Goal: Task Accomplishment & Management: Manage account settings

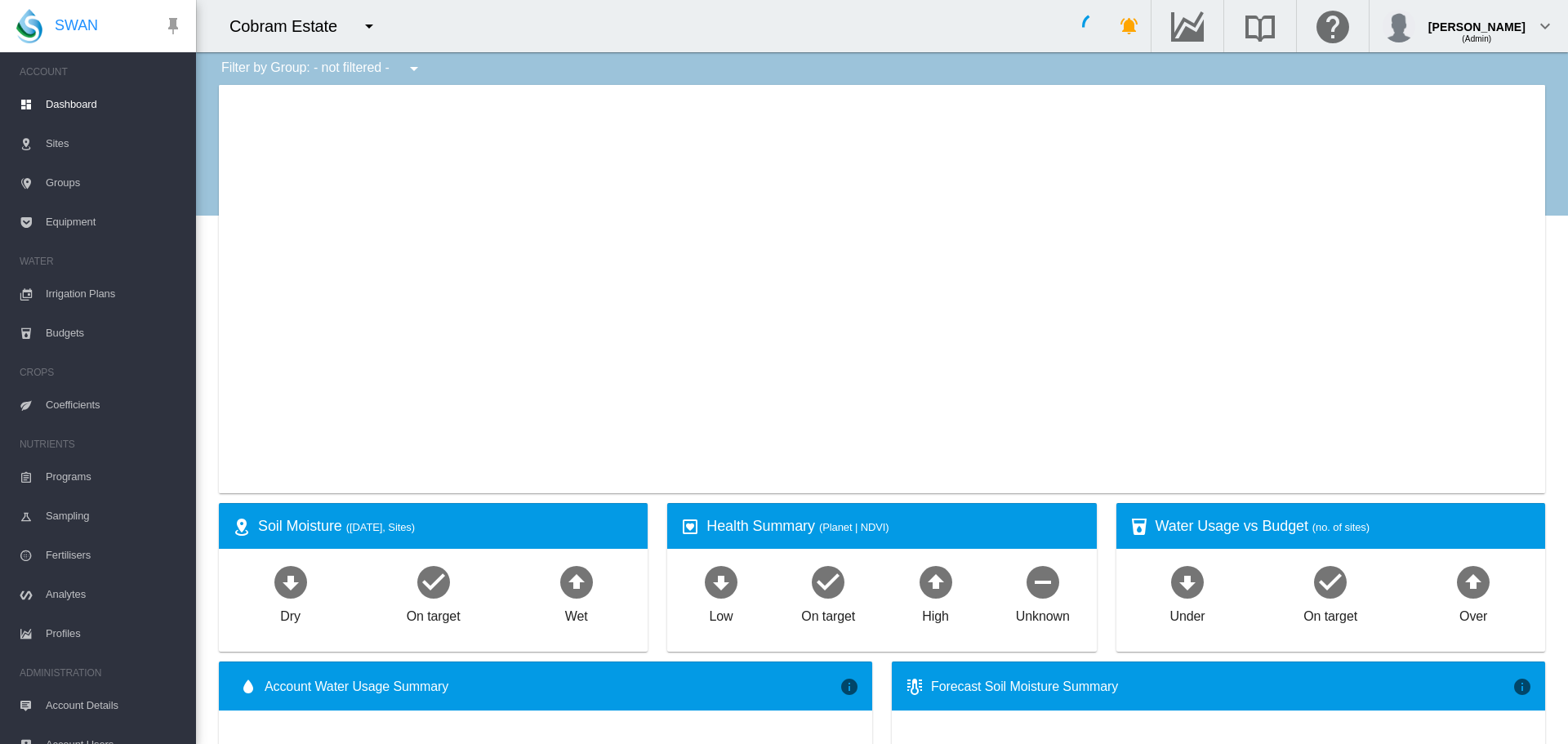
type input "**********"
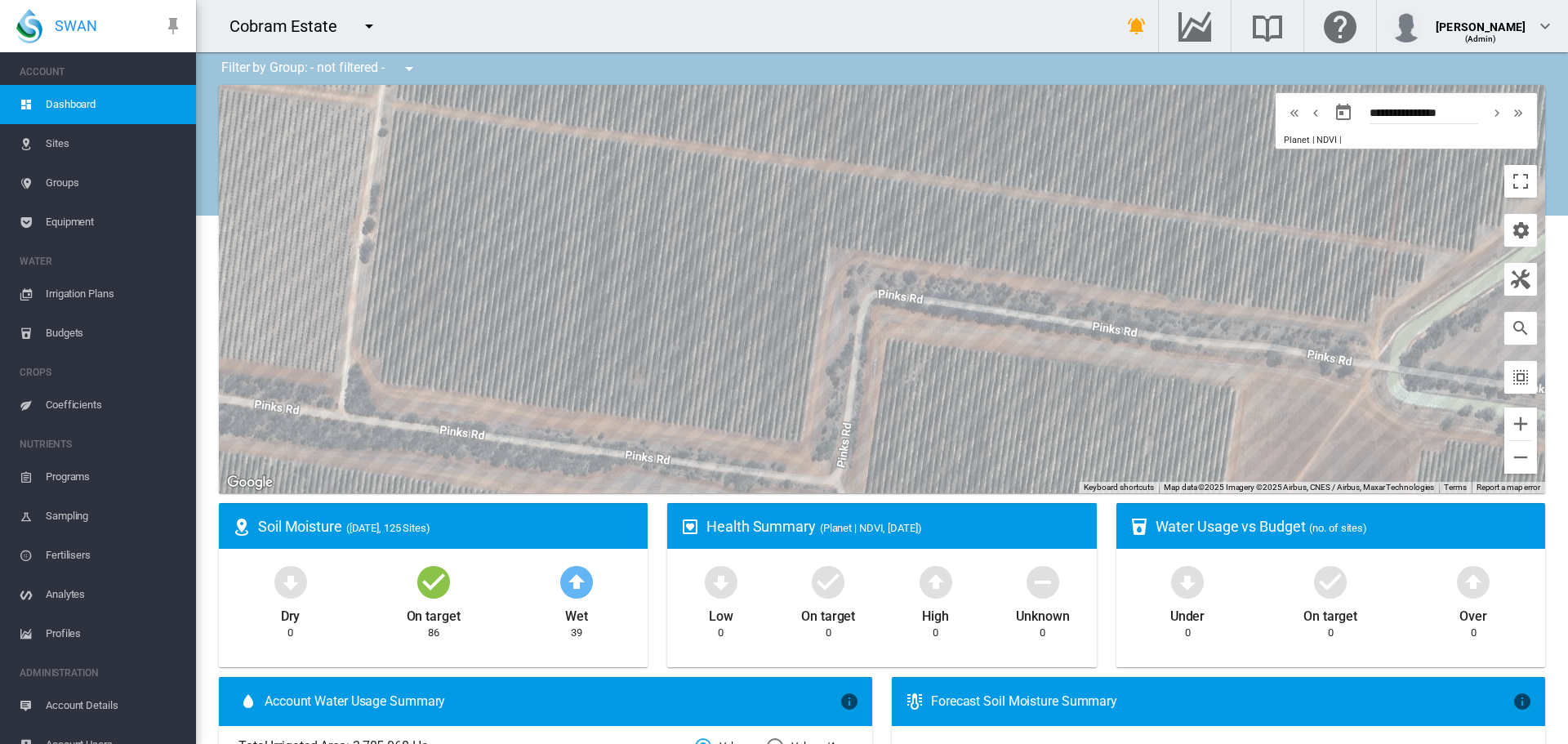
drag, startPoint x: 658, startPoint y: 261, endPoint x: 746, endPoint y: 466, distance: 223.1
click at [746, 466] on div at bounding box center [882, 289] width 1327 height 408
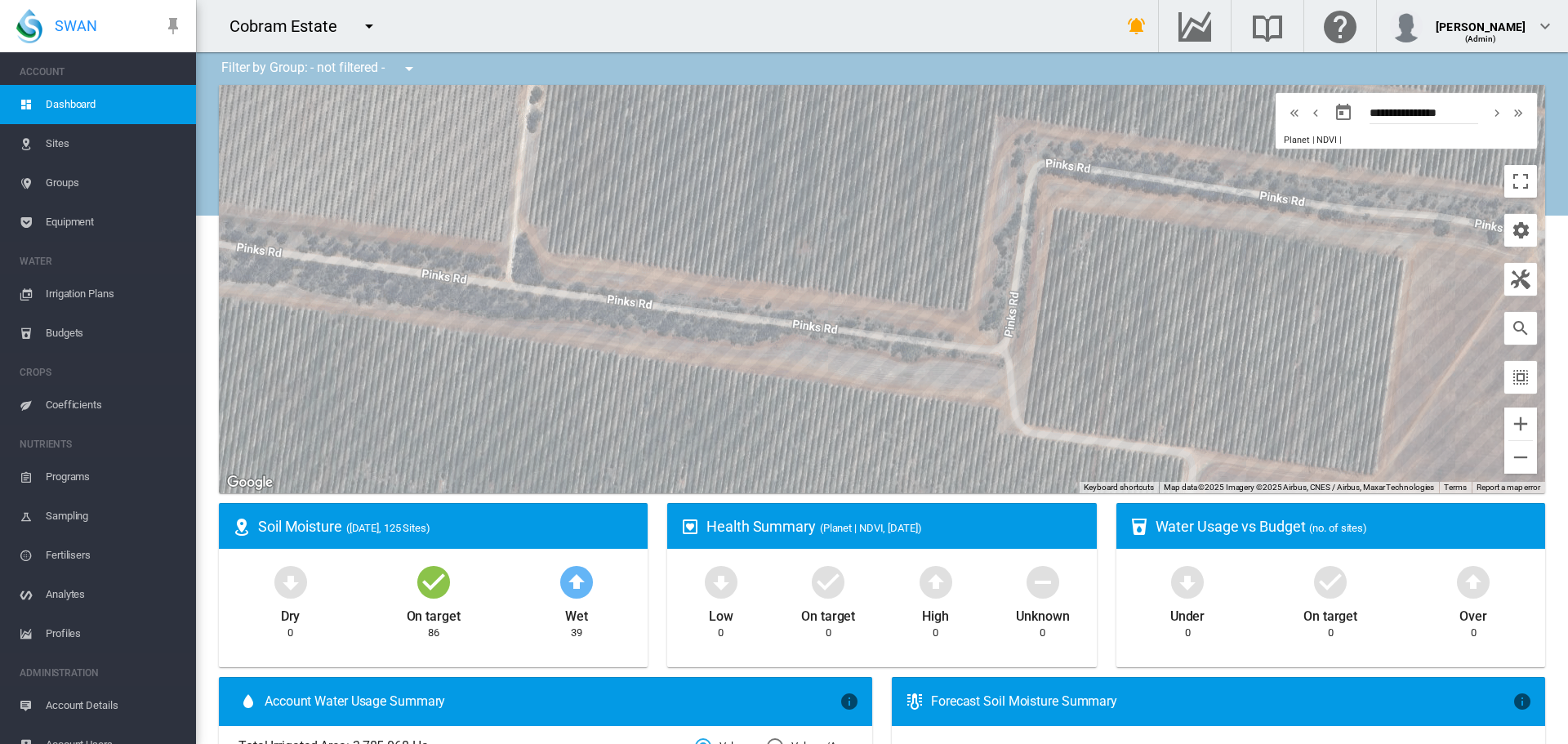
drag, startPoint x: 380, startPoint y: 415, endPoint x: 542, endPoint y: 325, distance: 185.3
click at [542, 325] on div at bounding box center [882, 289] width 1327 height 408
click at [371, 26] on md-icon "icon-menu-down" at bounding box center [369, 25] width 19 height 19
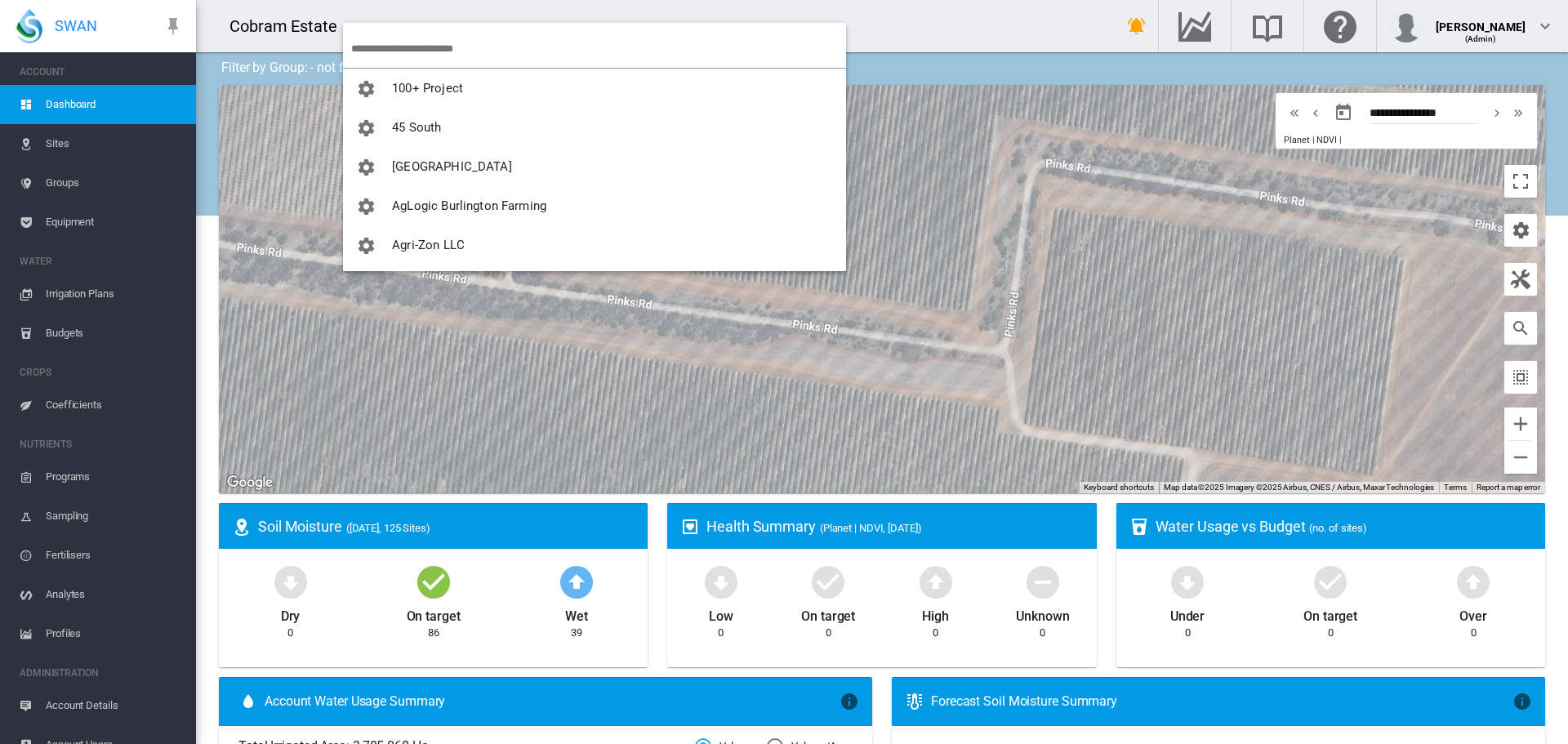
click at [377, 39] on input "search" at bounding box center [598, 49] width 495 height 39
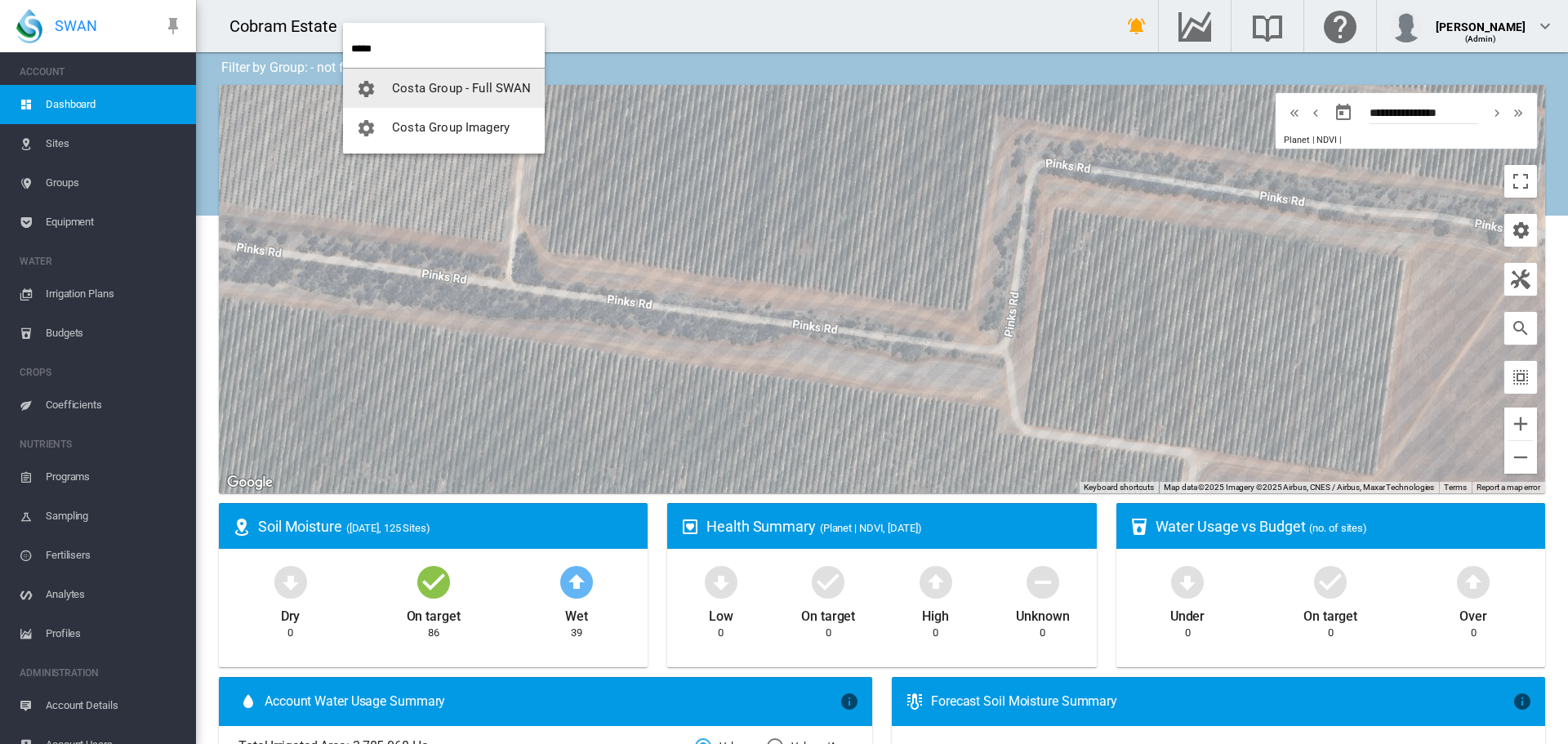
type input "*****"
click at [416, 78] on button "Costa Group - Full SWAN" at bounding box center [444, 88] width 202 height 39
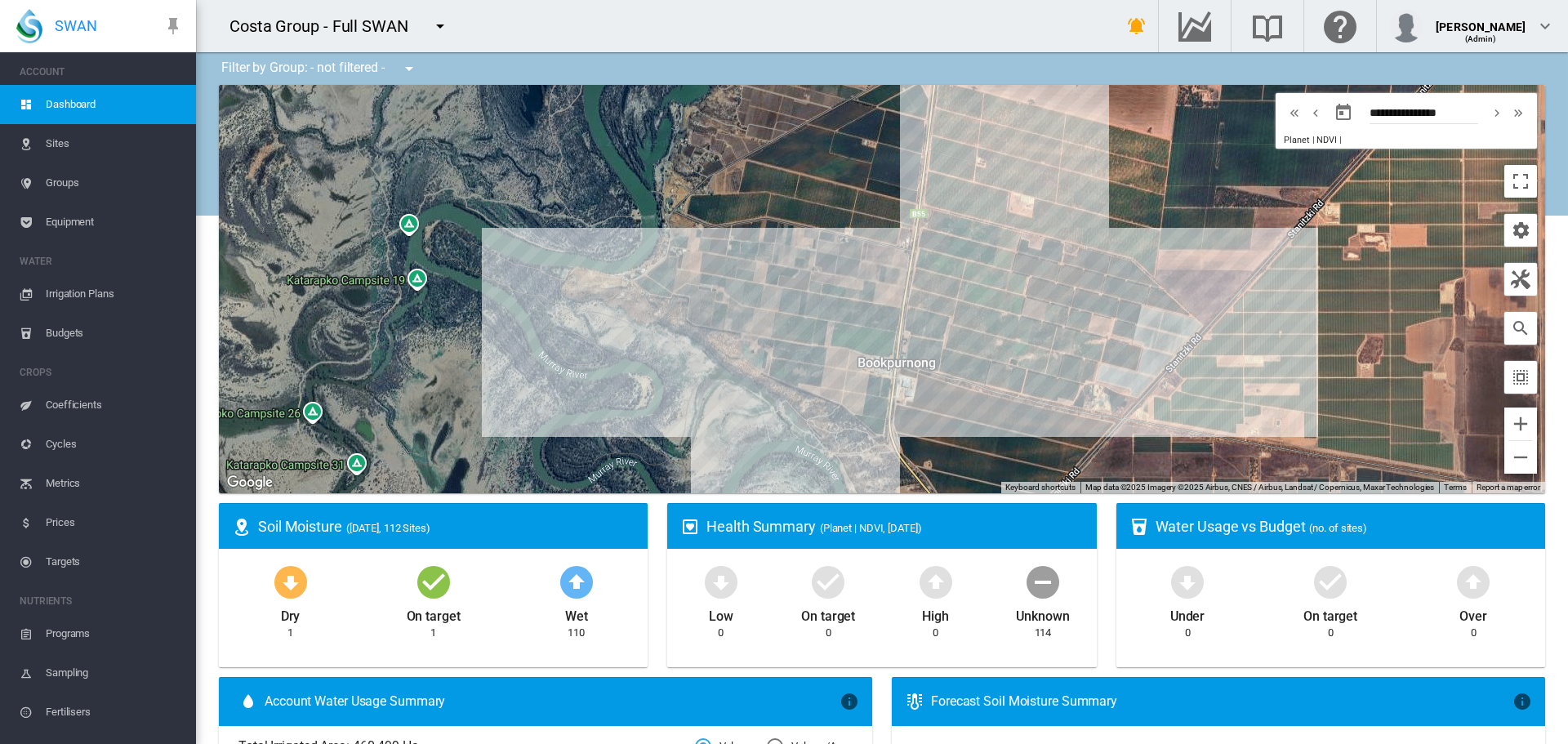
drag, startPoint x: 655, startPoint y: 208, endPoint x: 788, endPoint y: 245, distance: 138.1
click at [788, 245] on div at bounding box center [882, 289] width 1327 height 408
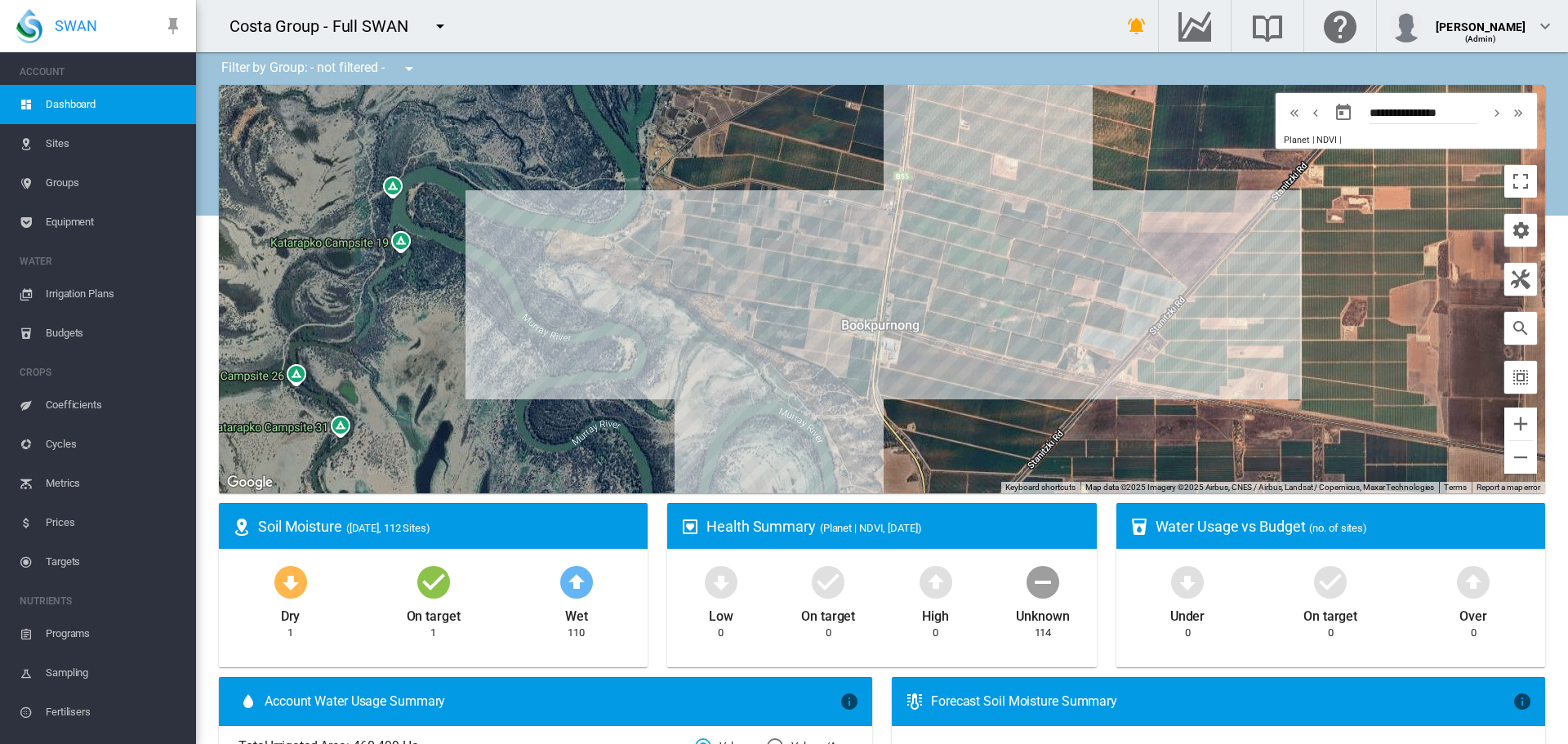
drag, startPoint x: 709, startPoint y: 393, endPoint x: 690, endPoint y: 355, distance: 42.5
click at [690, 355] on div at bounding box center [882, 289] width 1327 height 408
